Goal: Go to known website: Access a specific website the user already knows

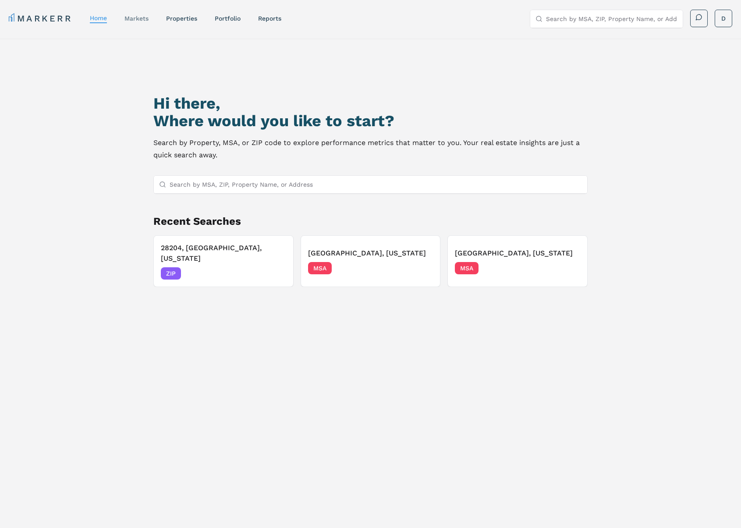
click at [139, 20] on link "markets" at bounding box center [136, 18] width 24 height 7
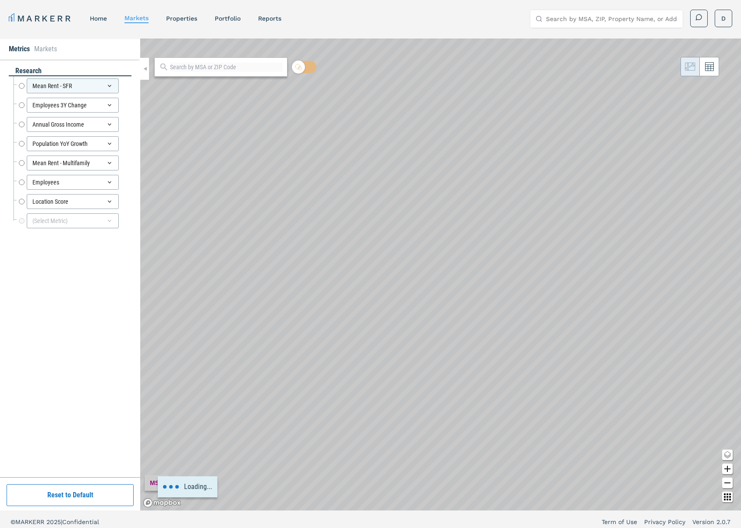
radio input "true"
